Goal: Navigation & Orientation: Find specific page/section

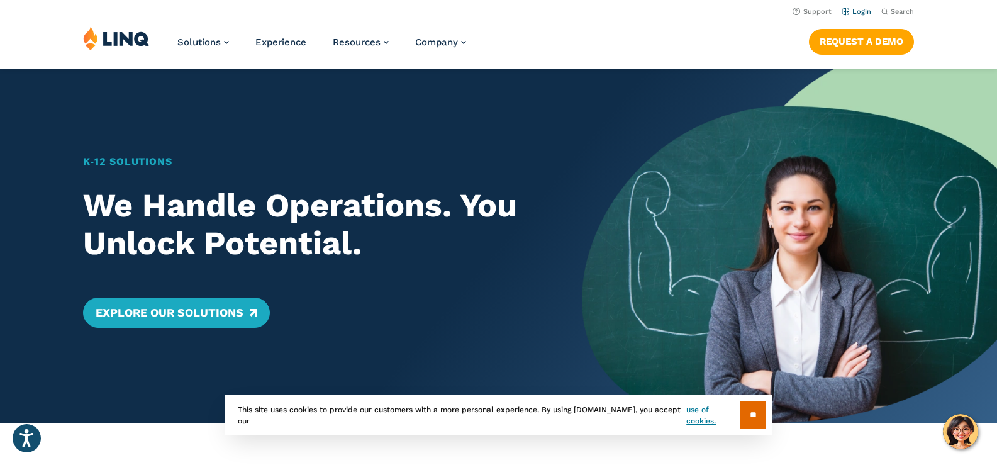
click at [866, 8] on link "Login" at bounding box center [856, 12] width 30 height 8
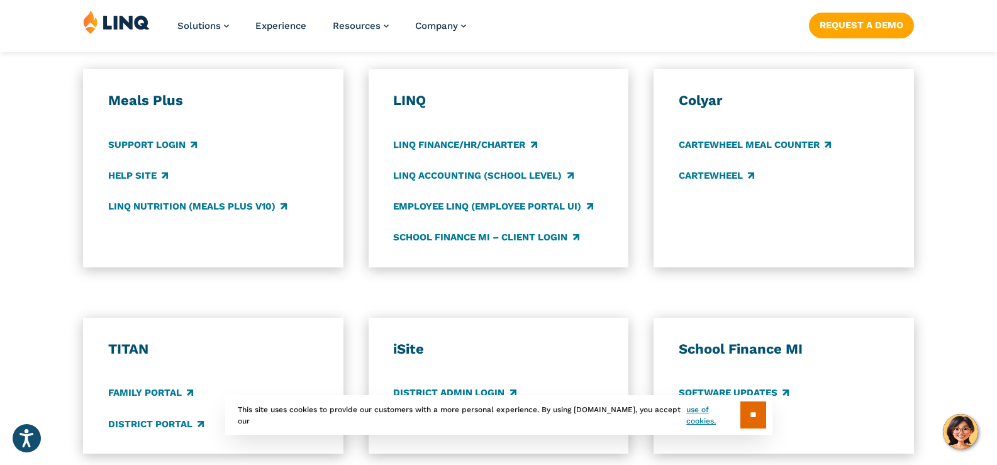
scroll to position [692, 0]
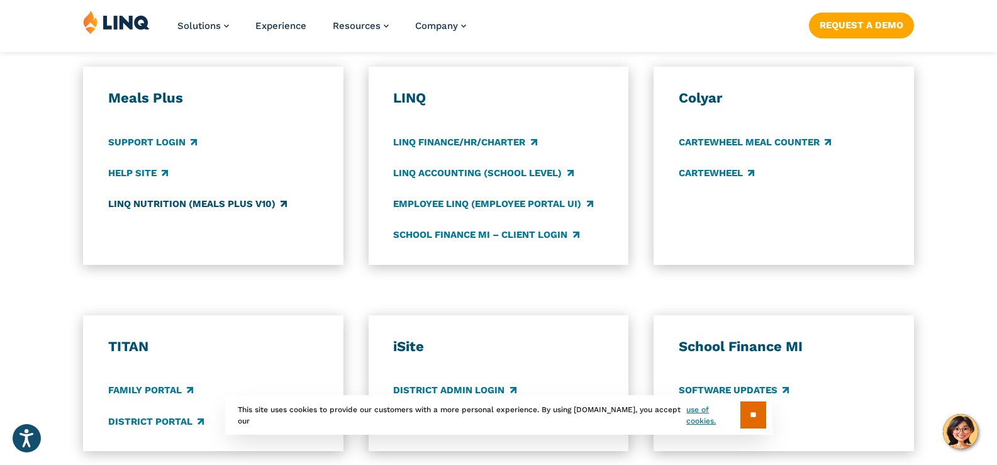
click at [152, 202] on link "LINQ Nutrition (Meals Plus v10)" at bounding box center [197, 204] width 179 height 14
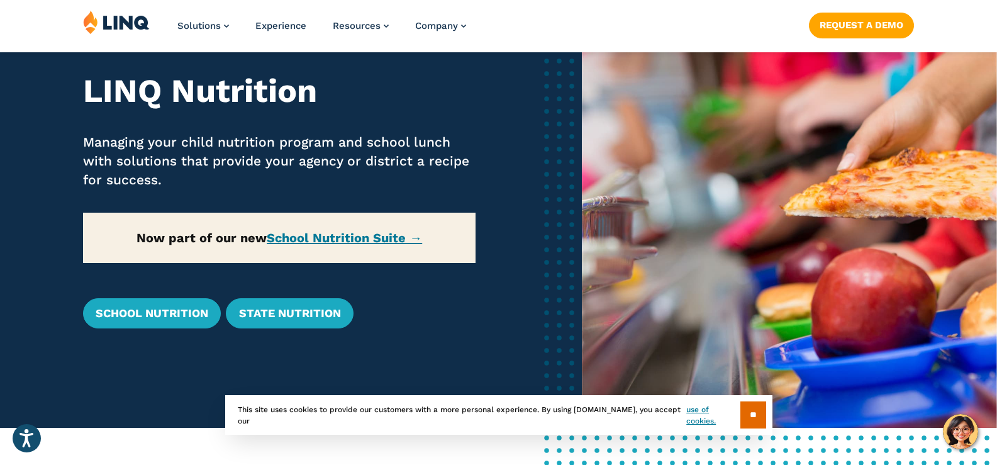
scroll to position [126, 0]
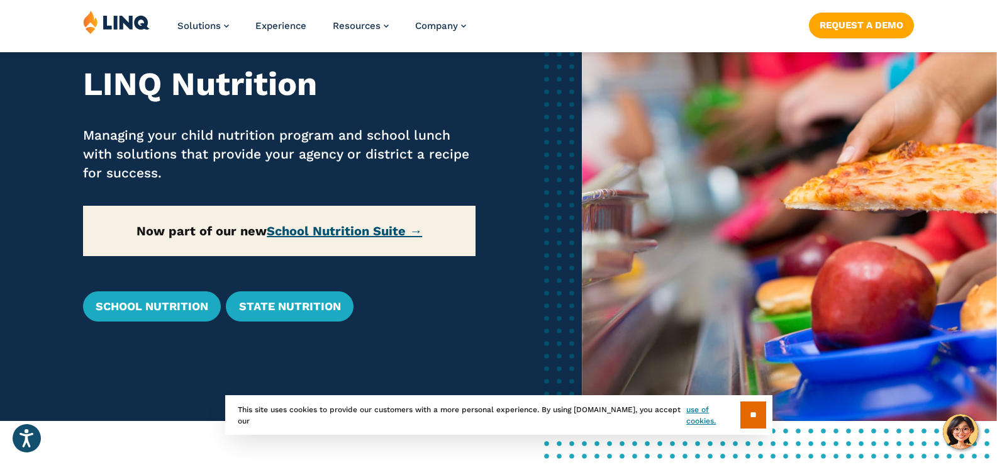
click at [336, 223] on link "School Nutrition Suite →" at bounding box center [344, 230] width 155 height 15
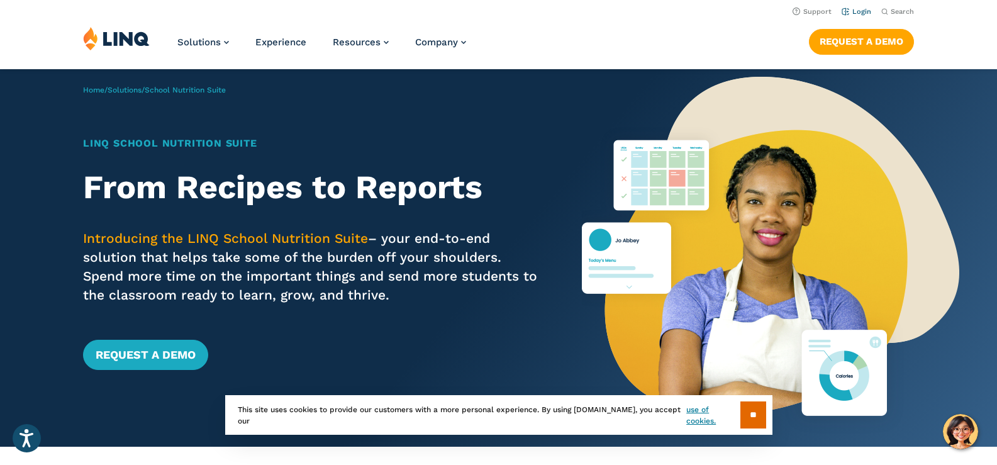
click at [858, 11] on link "Login" at bounding box center [856, 12] width 30 height 8
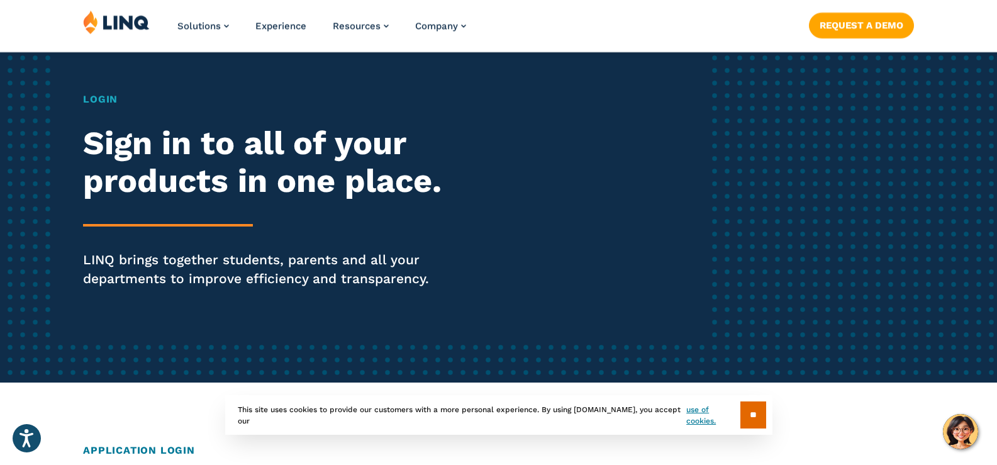
scroll to position [126, 0]
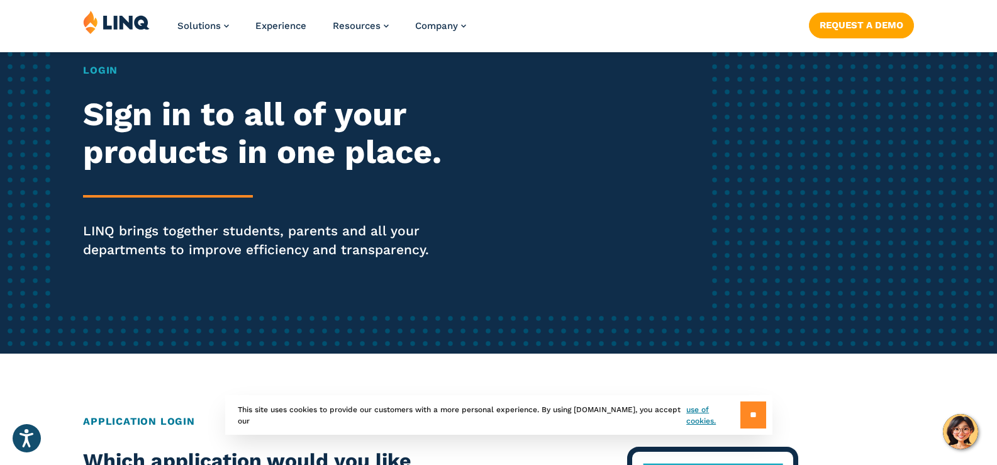
click at [741, 417] on input "**" at bounding box center [753, 414] width 26 height 27
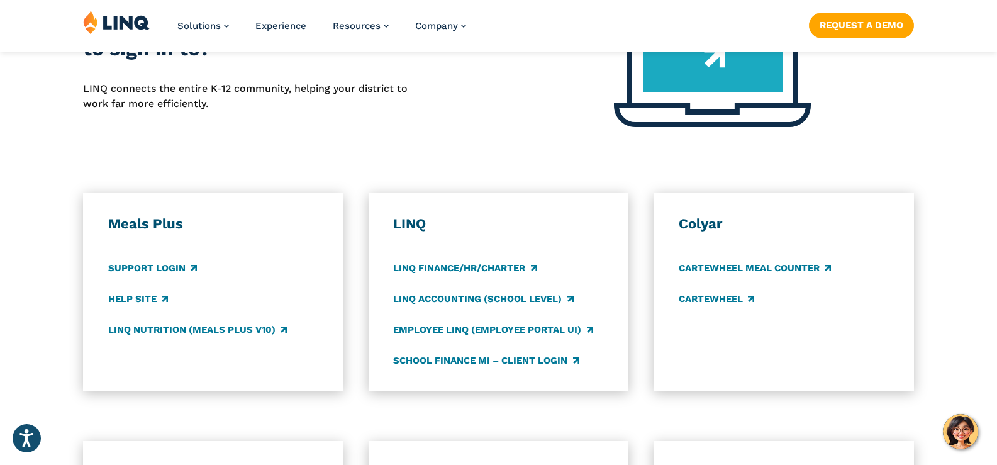
scroll to position [629, 0]
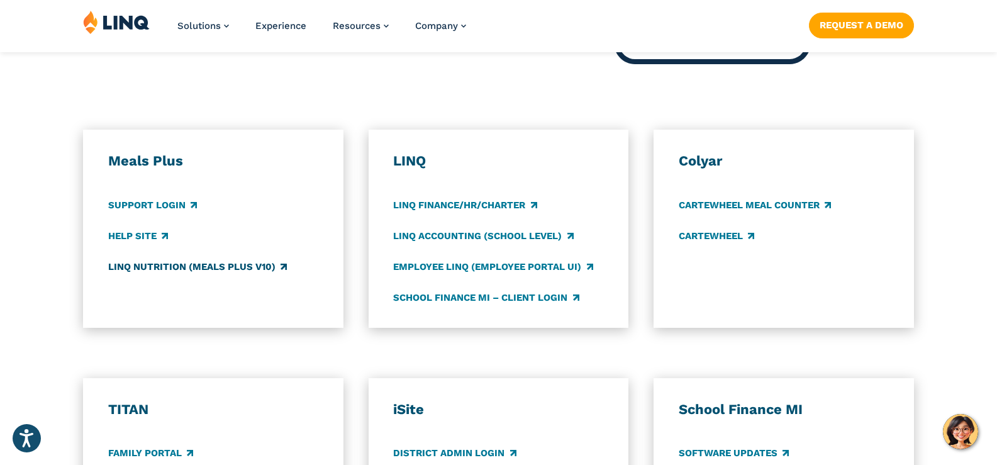
click at [137, 262] on link "LINQ Nutrition (Meals Plus v10)" at bounding box center [197, 267] width 179 height 14
